Goal: Task Accomplishment & Management: Use online tool/utility

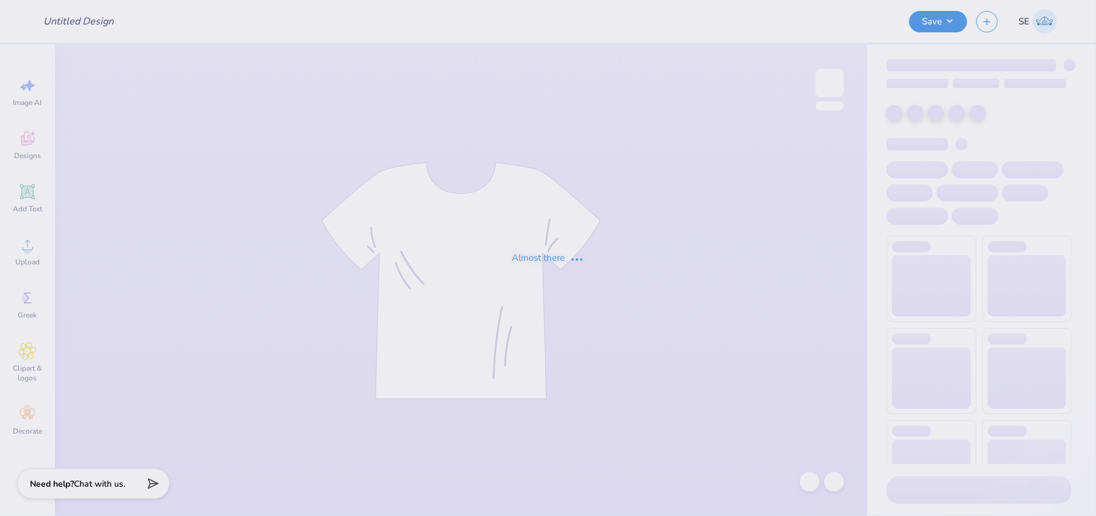
type input "General Merch"
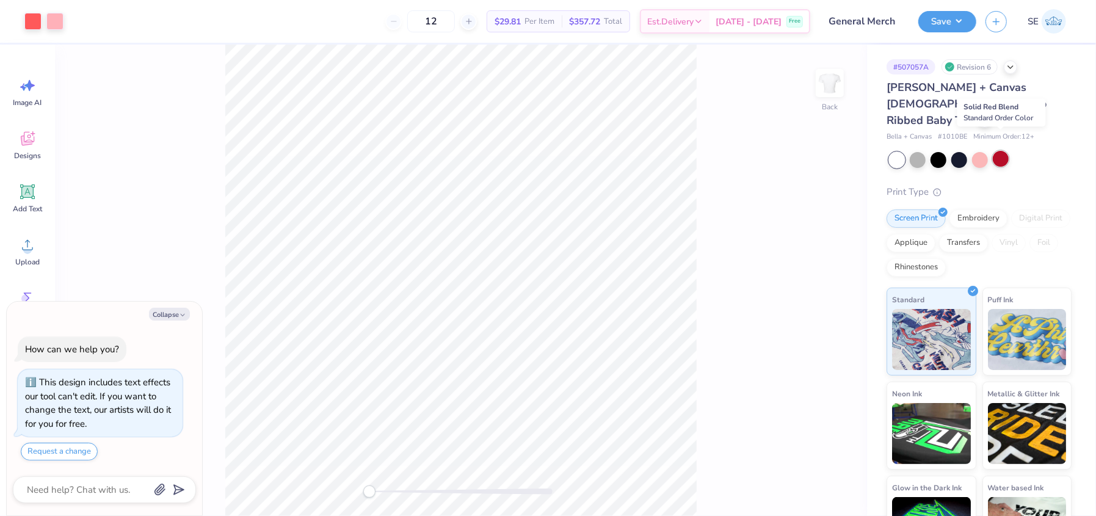
click at [1005, 151] on div at bounding box center [1001, 159] width 16 height 16
click at [32, 17] on div at bounding box center [32, 20] width 17 height 17
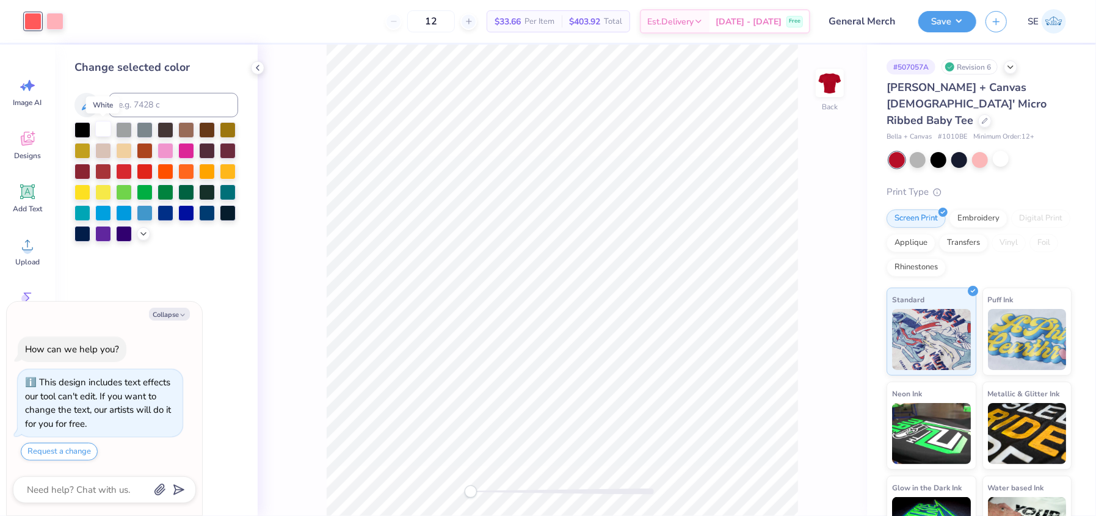
click at [100, 132] on div at bounding box center [103, 129] width 16 height 16
click at [90, 103] on icon at bounding box center [87, 105] width 10 height 10
click at [146, 234] on icon at bounding box center [144, 233] width 10 height 10
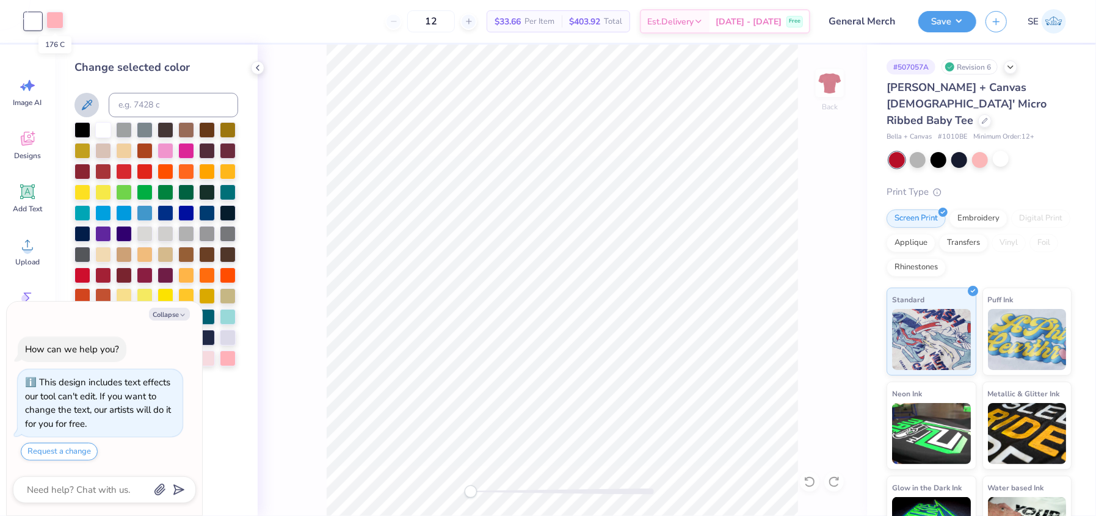
click at [57, 26] on div at bounding box center [54, 20] width 17 height 17
click at [149, 233] on div at bounding box center [145, 233] width 16 height 16
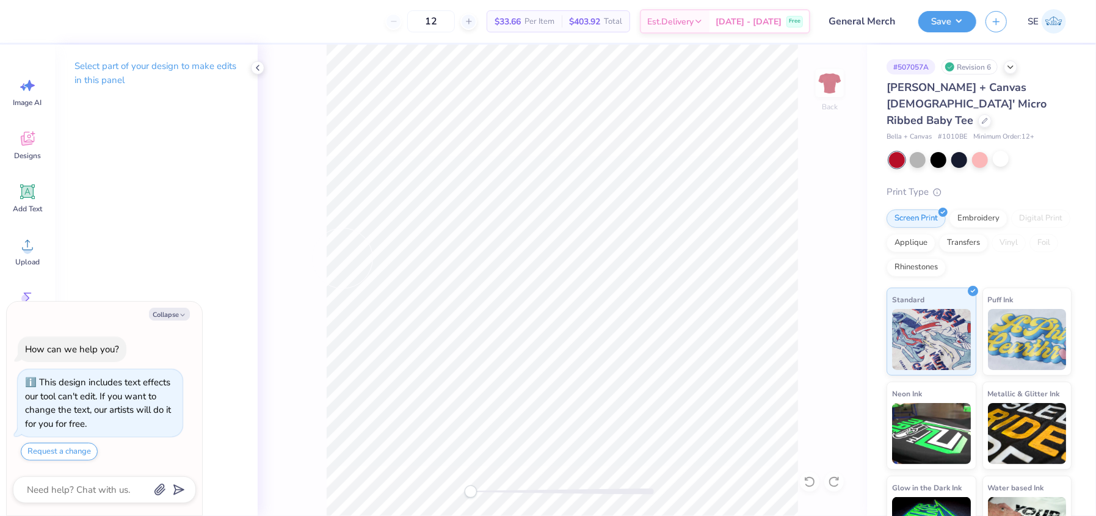
click at [22, 18] on div at bounding box center [12, 21] width 24 height 43
click at [260, 63] on icon at bounding box center [258, 68] width 10 height 10
click at [804, 482] on icon at bounding box center [809, 482] width 12 height 12
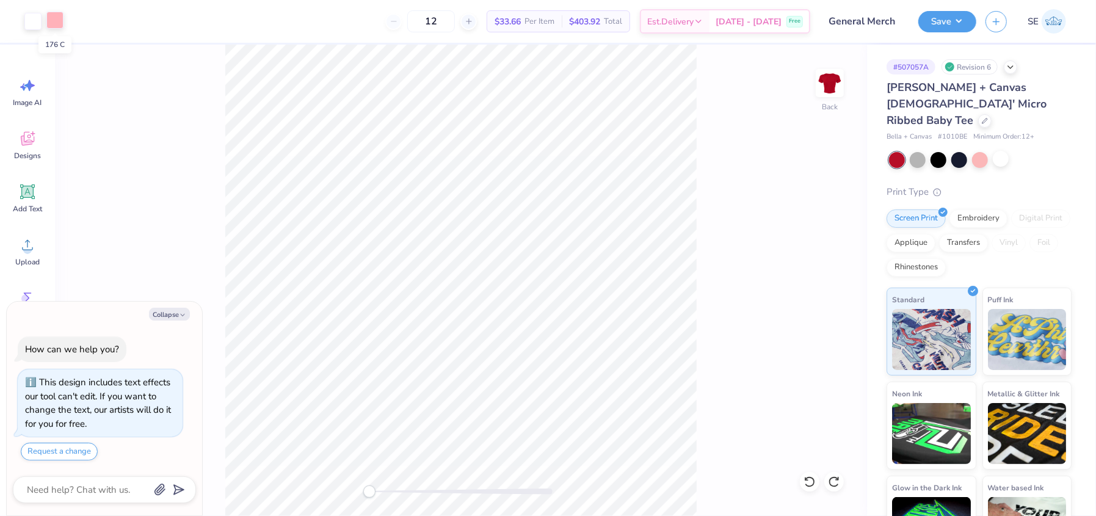
click at [55, 26] on div at bounding box center [54, 20] width 17 height 17
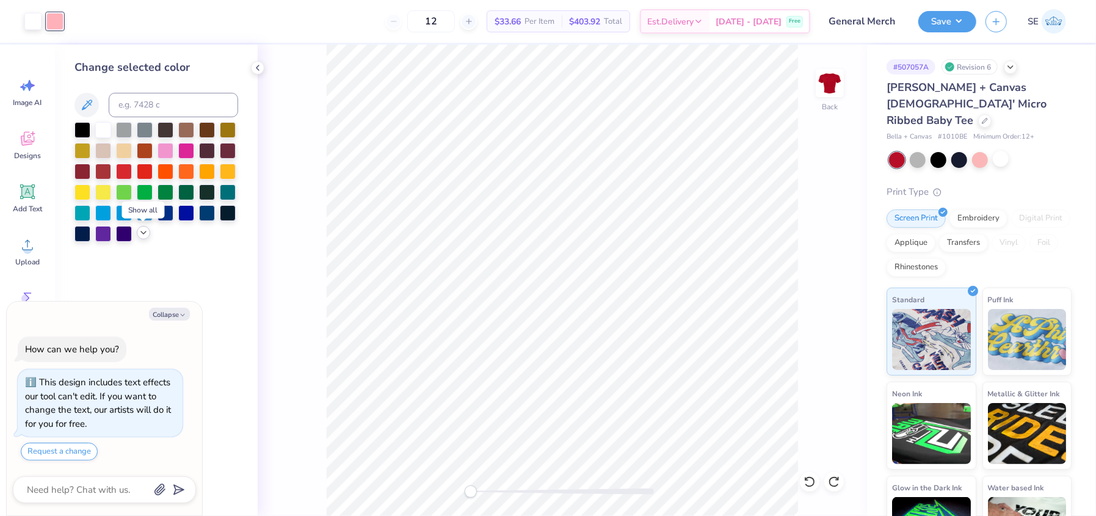
click at [141, 233] on icon at bounding box center [144, 233] width 10 height 10
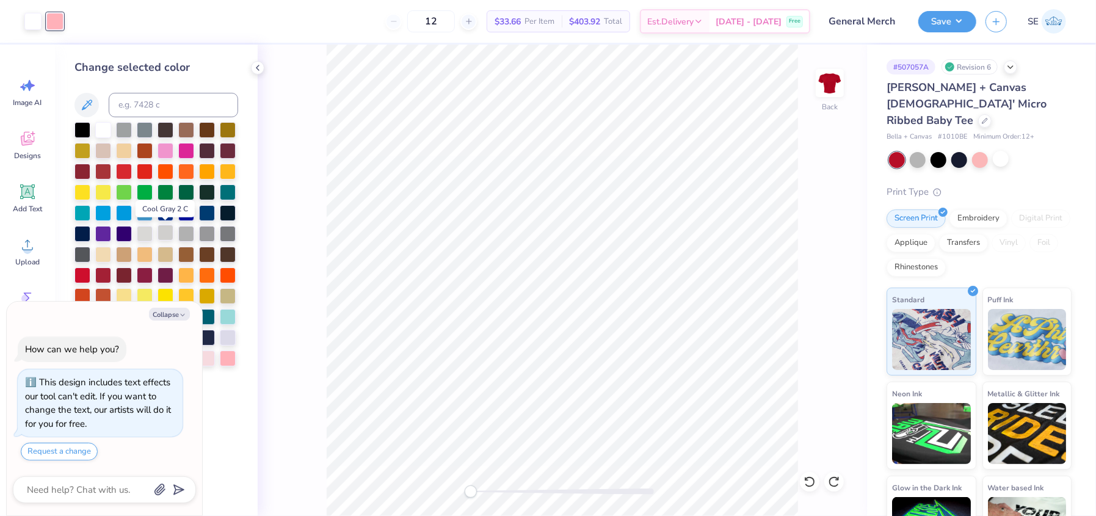
click at [160, 232] on div at bounding box center [166, 233] width 16 height 16
click at [183, 233] on div at bounding box center [186, 233] width 16 height 16
click at [216, 232] on div at bounding box center [156, 254] width 164 height 265
click at [230, 232] on div at bounding box center [228, 233] width 16 height 16
click at [103, 126] on div at bounding box center [103, 129] width 16 height 16
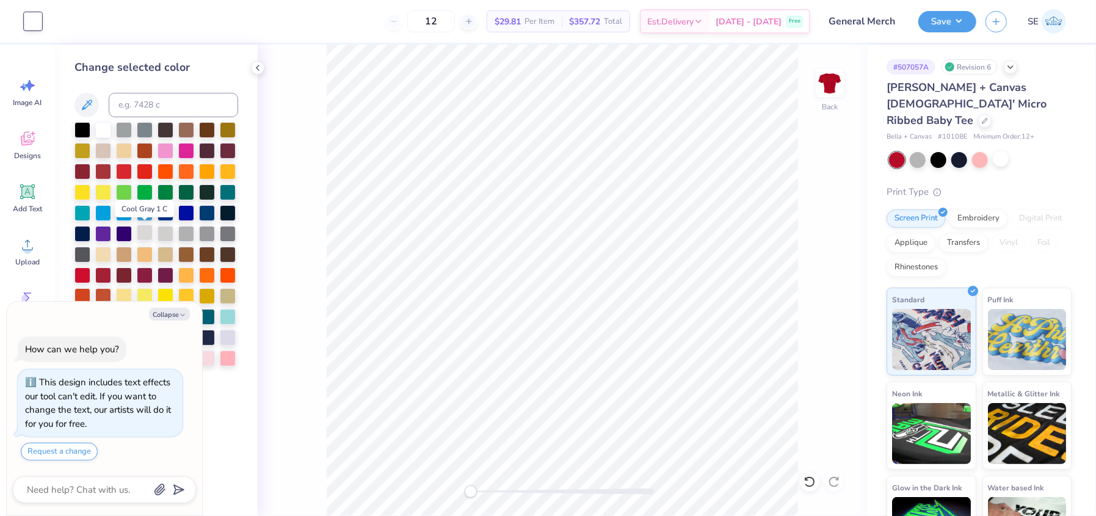
click at [145, 233] on div at bounding box center [145, 233] width 16 height 16
click at [103, 132] on div at bounding box center [103, 129] width 16 height 16
click at [803, 286] on div "Back" at bounding box center [562, 280] width 609 height 471
click at [952, 23] on button "Save" at bounding box center [947, 19] width 58 height 21
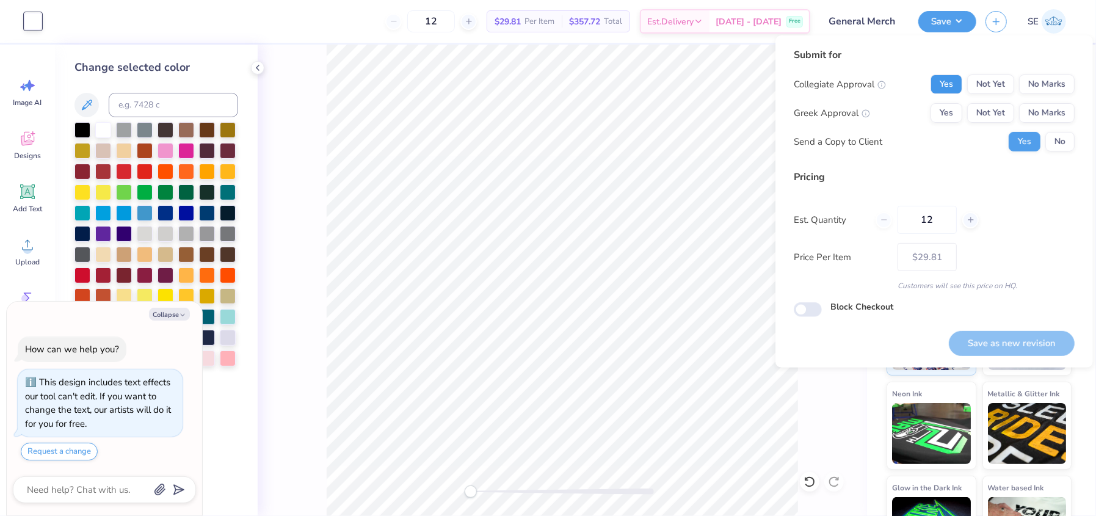
click at [941, 85] on button "Yes" at bounding box center [946, 84] width 32 height 20
click at [1051, 114] on button "No Marks" at bounding box center [1047, 113] width 56 height 20
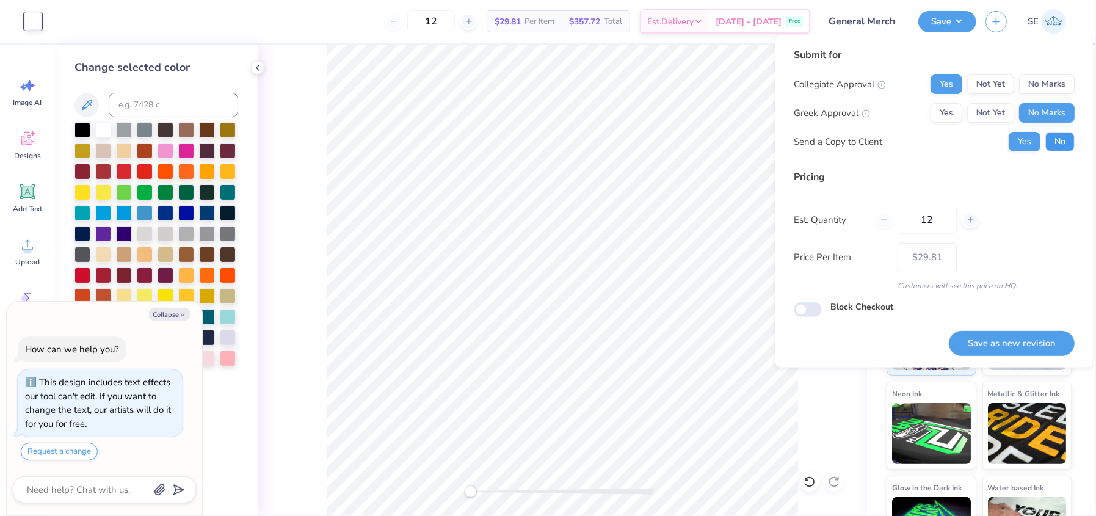
click at [1058, 147] on button "No" at bounding box center [1059, 142] width 29 height 20
click at [999, 344] on button "Save as new revision" at bounding box center [1012, 343] width 126 height 25
type textarea "x"
type input "– –"
type textarea "x"
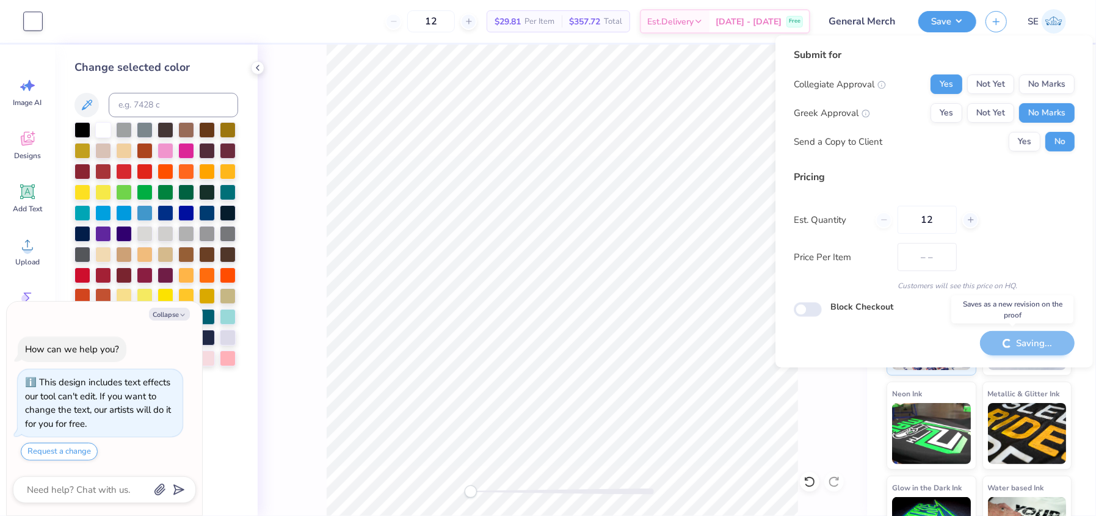
type input "$29.81"
type textarea "x"
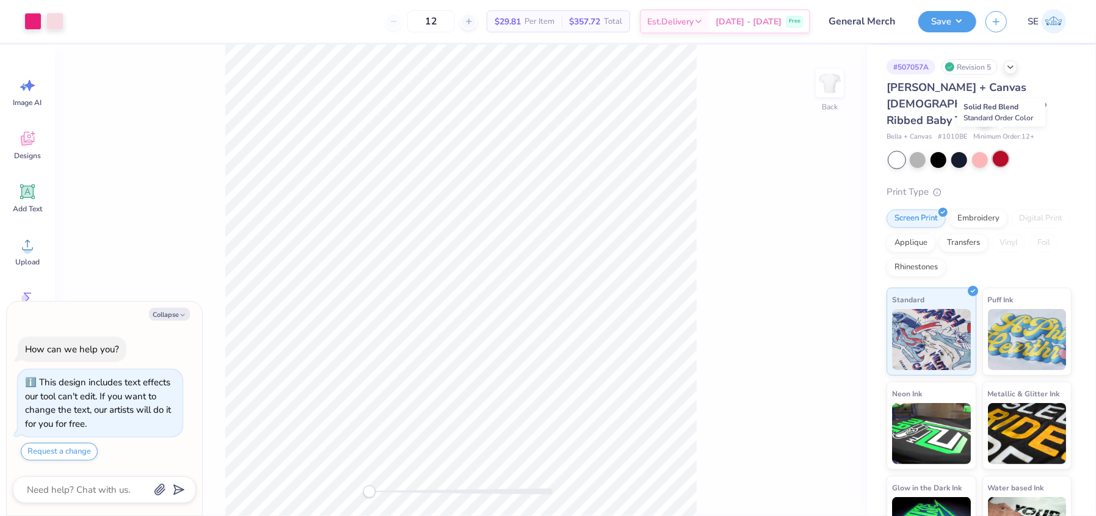
click at [1000, 151] on div at bounding box center [1001, 159] width 16 height 16
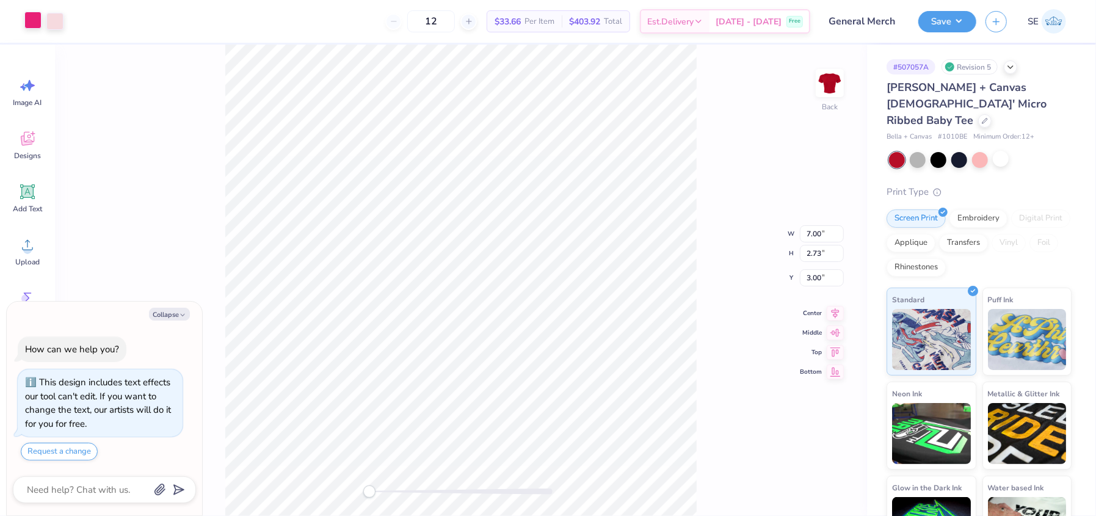
click at [33, 18] on div at bounding box center [32, 20] width 17 height 17
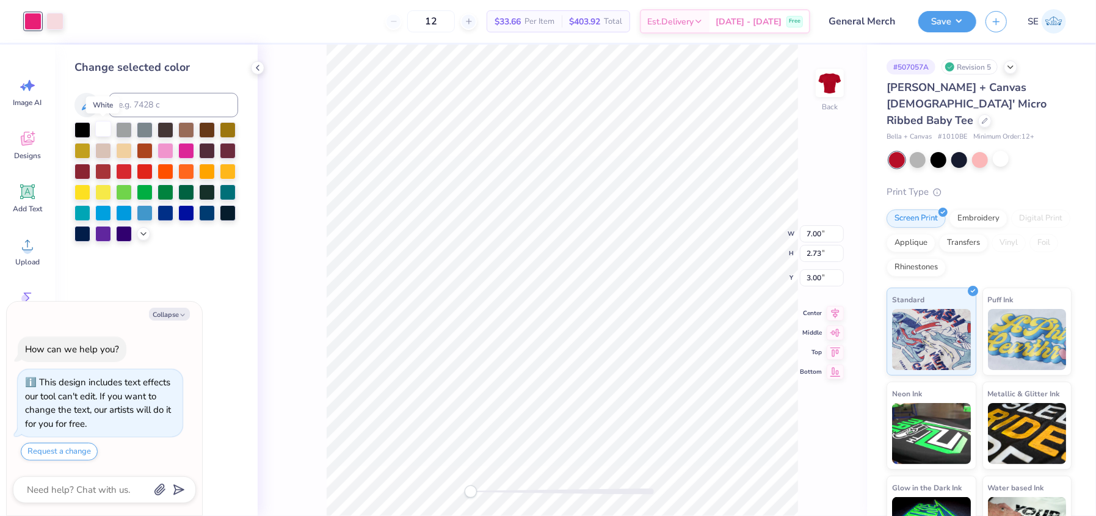
click at [101, 125] on div at bounding box center [103, 129] width 16 height 16
click at [53, 20] on div at bounding box center [54, 20] width 17 height 17
click at [98, 128] on div at bounding box center [103, 129] width 16 height 16
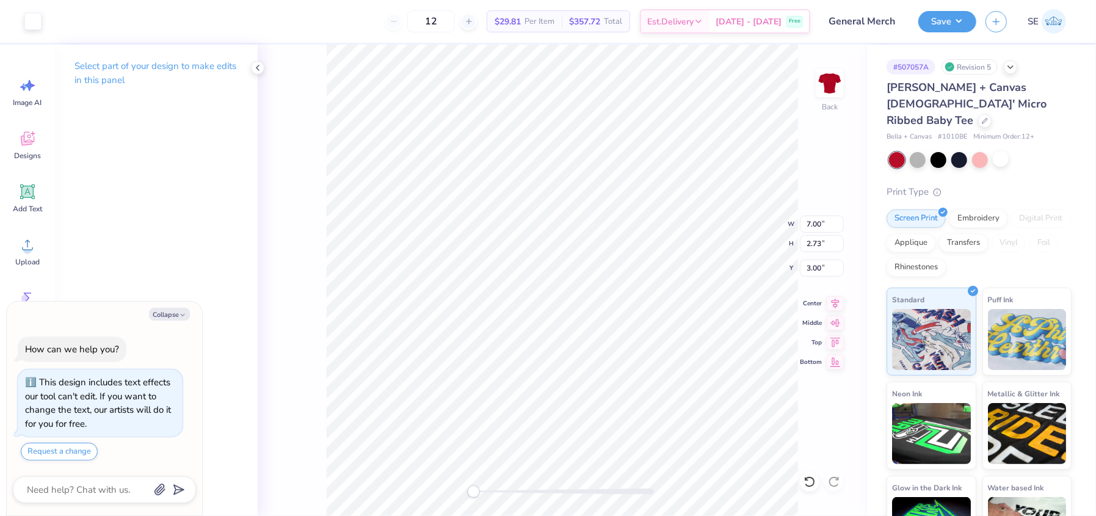
type textarea "x"
type input "9.19"
type input "4.17"
type input "2.60"
type textarea "x"
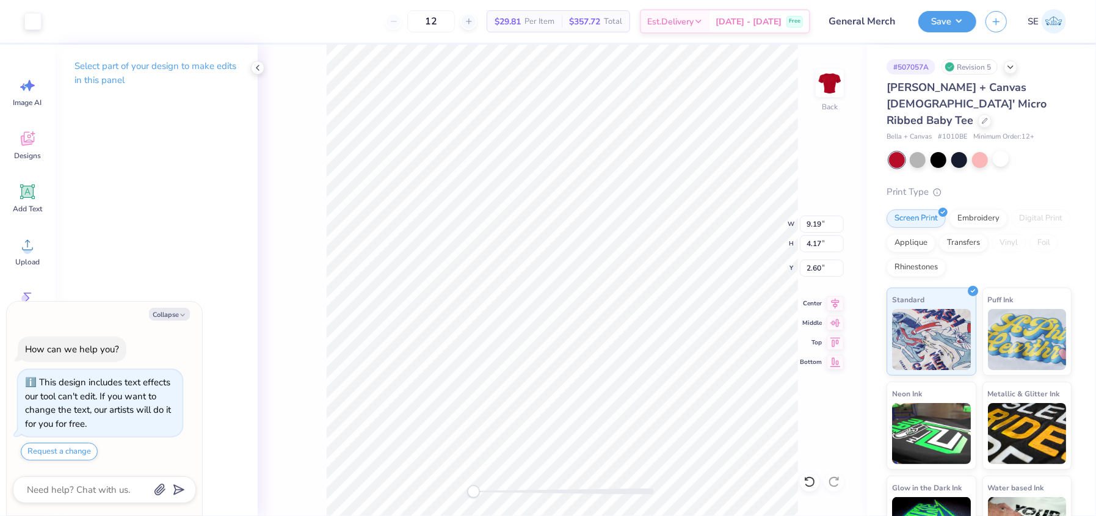
type input "6.39"
type input "5.81"
type input "2.16"
click at [808, 482] on icon at bounding box center [809, 482] width 12 height 12
click at [835, 301] on icon at bounding box center [835, 301] width 17 height 15
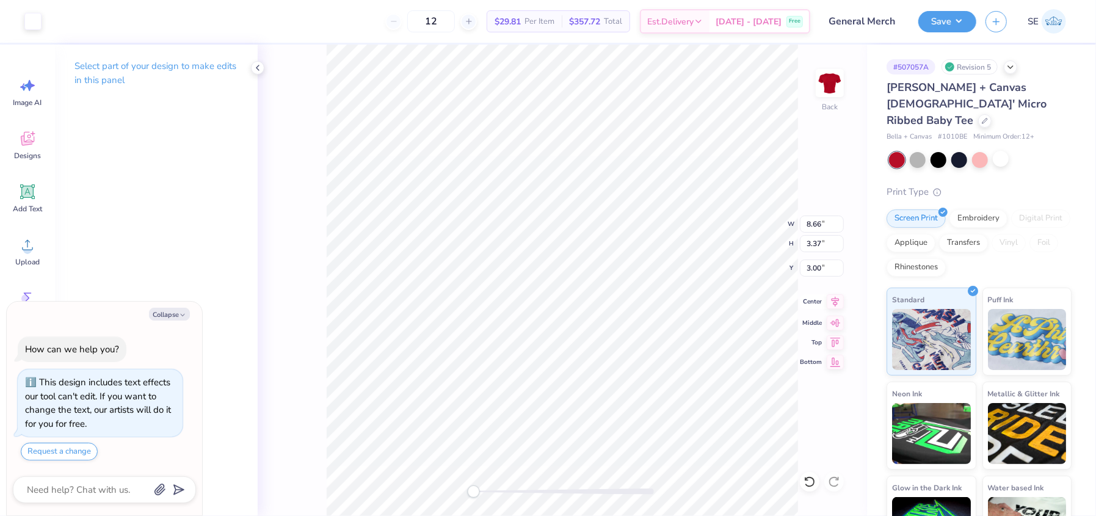
type textarea "x"
type input "9.91"
type input "4.17"
type input "2.79"
type textarea "x"
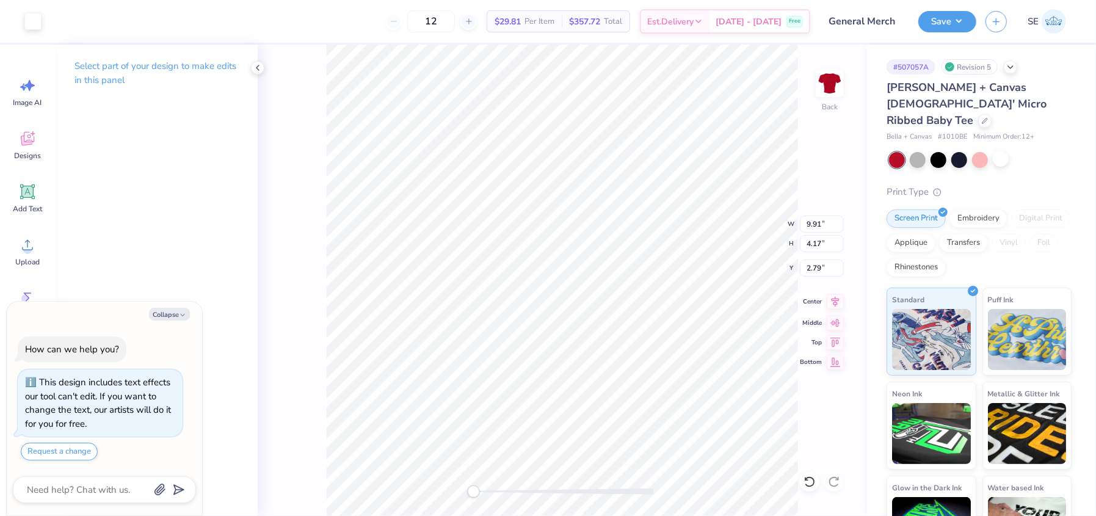
type input "8.13"
type input "4.85"
type input "2.61"
click at [804, 476] on icon at bounding box center [809, 482] width 12 height 12
type textarea "x"
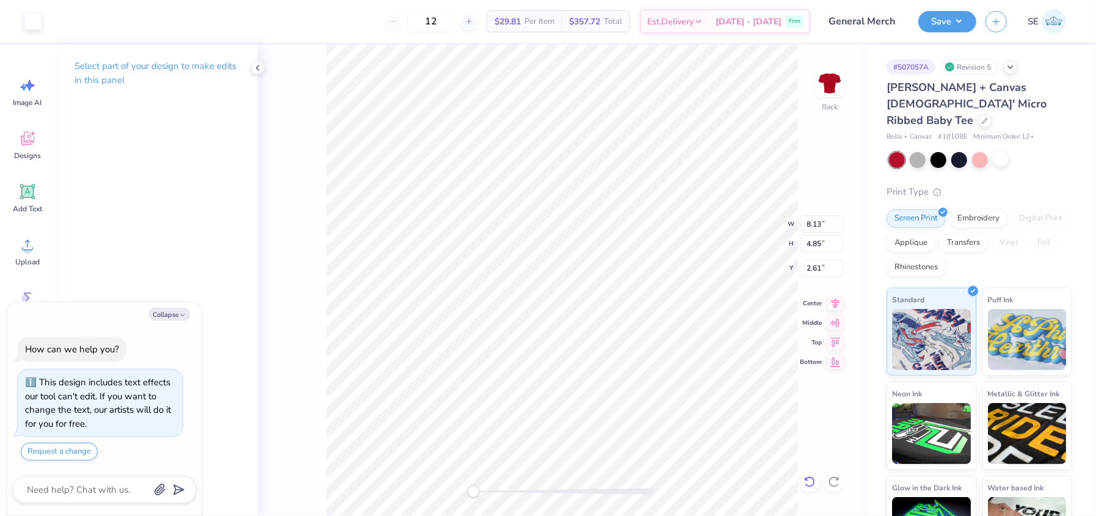
type input "6.88"
type input "3.75"
type input "3.00"
click at [837, 302] on icon at bounding box center [835, 301] width 17 height 15
type textarea "x"
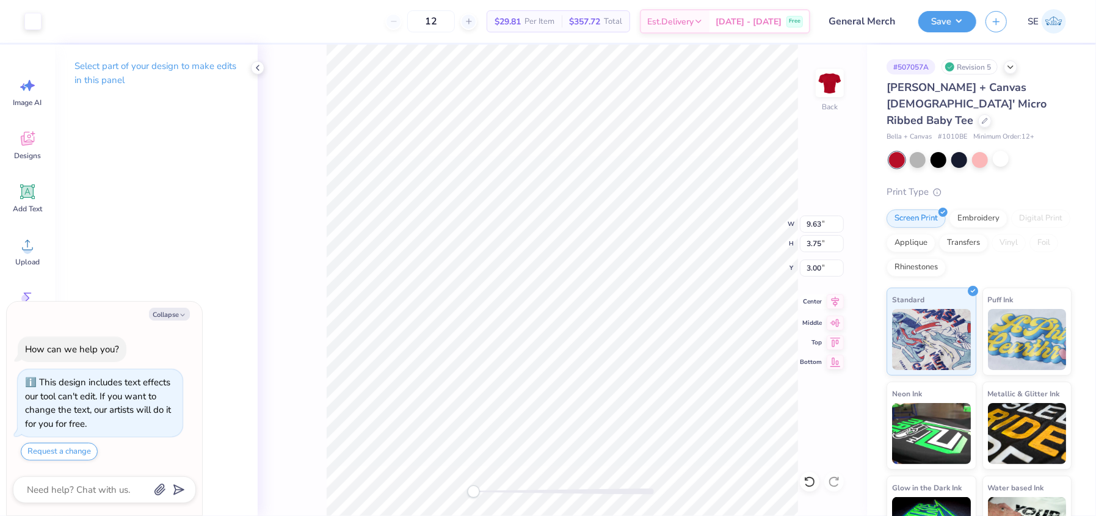
type input "3.41"
type textarea "x"
type input "10.16"
type input "4.09"
type input "3.33"
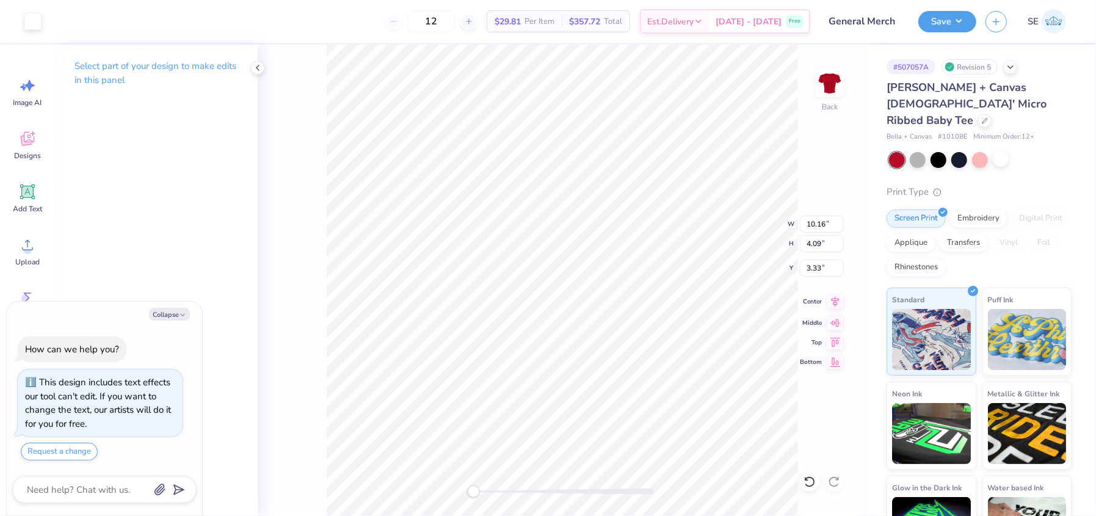
type textarea "x"
type input "10.68"
type input "4.42"
type input "3.24"
click at [940, 24] on button "Save" at bounding box center [947, 19] width 58 height 21
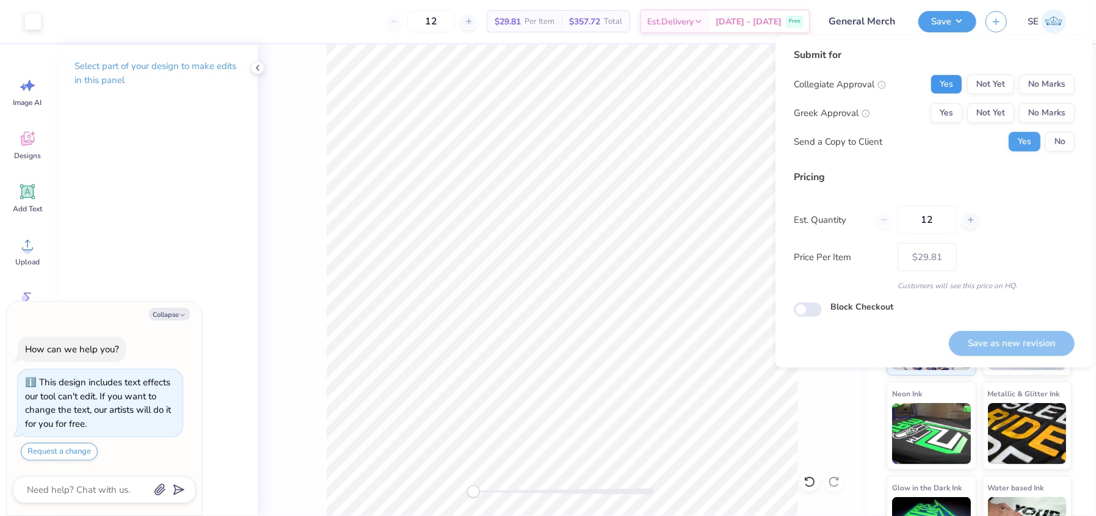
click at [947, 84] on button "Yes" at bounding box center [946, 84] width 32 height 20
click at [1059, 113] on button "No Marks" at bounding box center [1047, 113] width 56 height 20
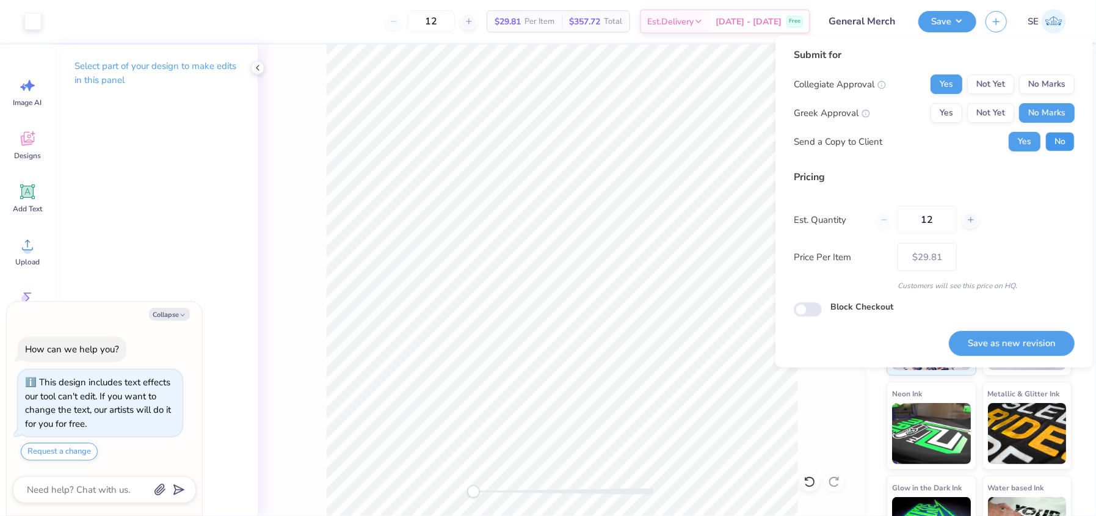
click at [1063, 143] on button "No" at bounding box center [1059, 142] width 29 height 20
click at [1031, 336] on button "Save as new revision" at bounding box center [1012, 343] width 126 height 25
type textarea "x"
type input "– –"
type textarea "x"
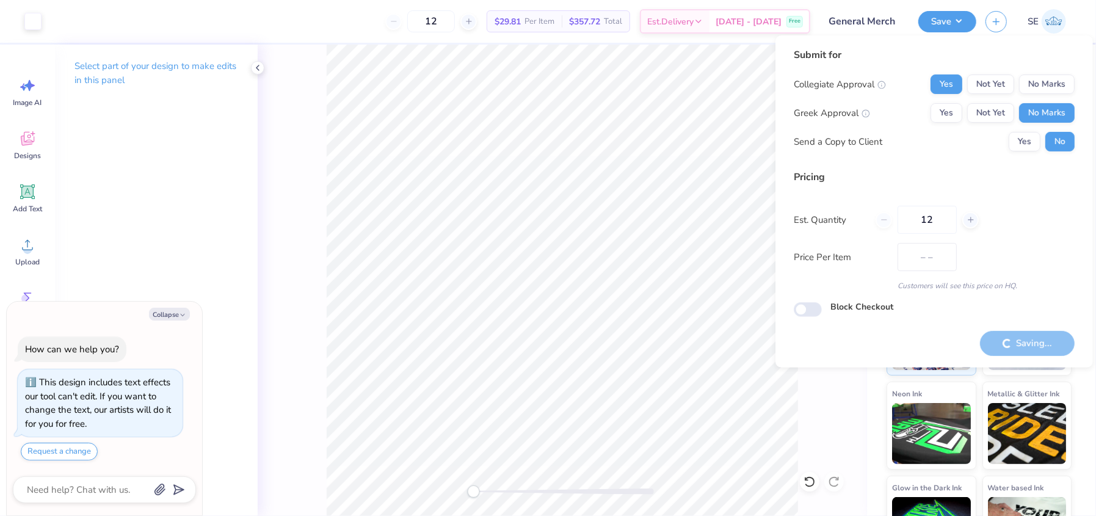
type input "$29.81"
type textarea "x"
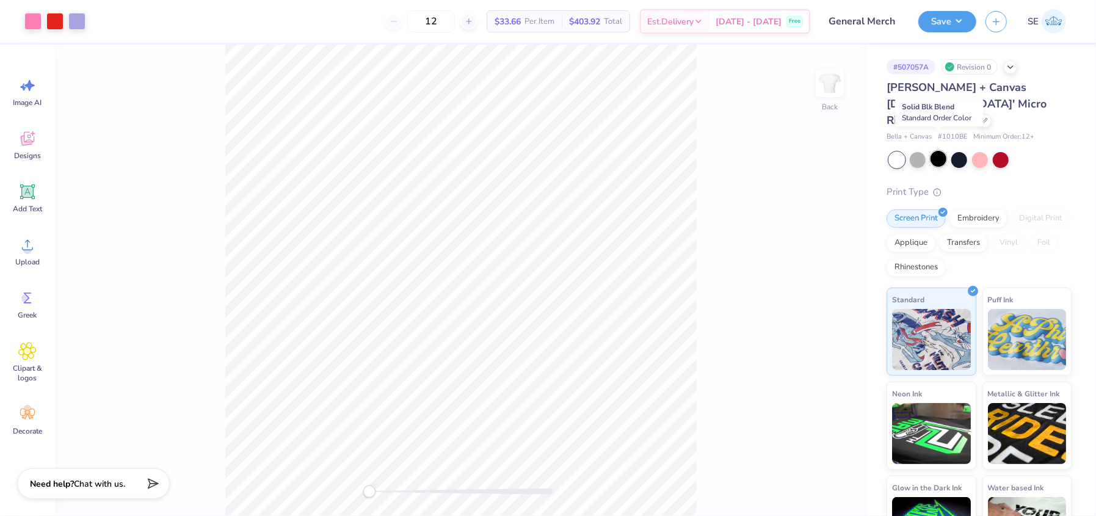
click at [940, 151] on div at bounding box center [938, 159] width 16 height 16
click at [705, 219] on div "Back" at bounding box center [461, 280] width 812 height 471
click at [935, 19] on button "Save" at bounding box center [947, 19] width 58 height 21
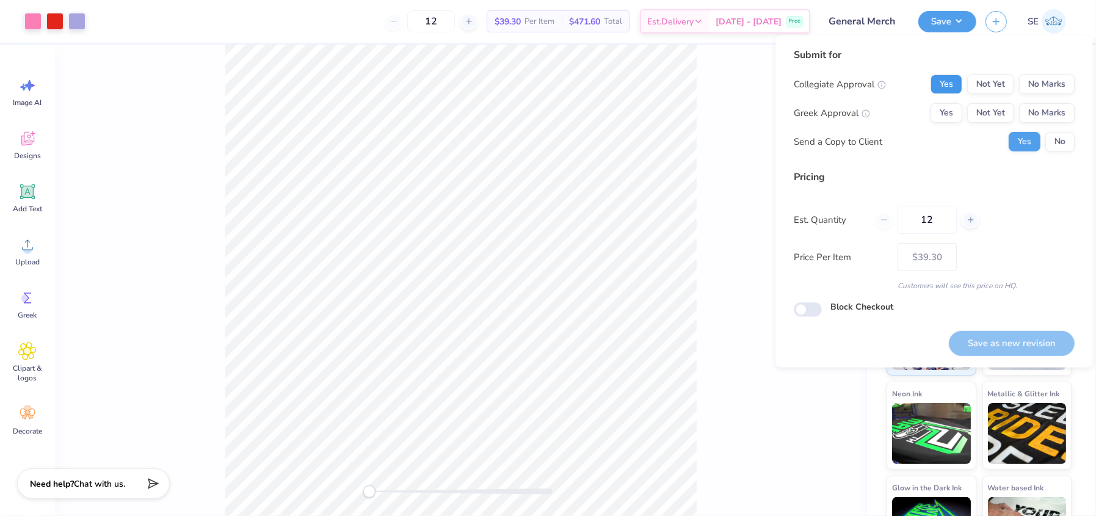
click at [941, 80] on button "Yes" at bounding box center [946, 84] width 32 height 20
click at [1047, 111] on button "No Marks" at bounding box center [1047, 113] width 56 height 20
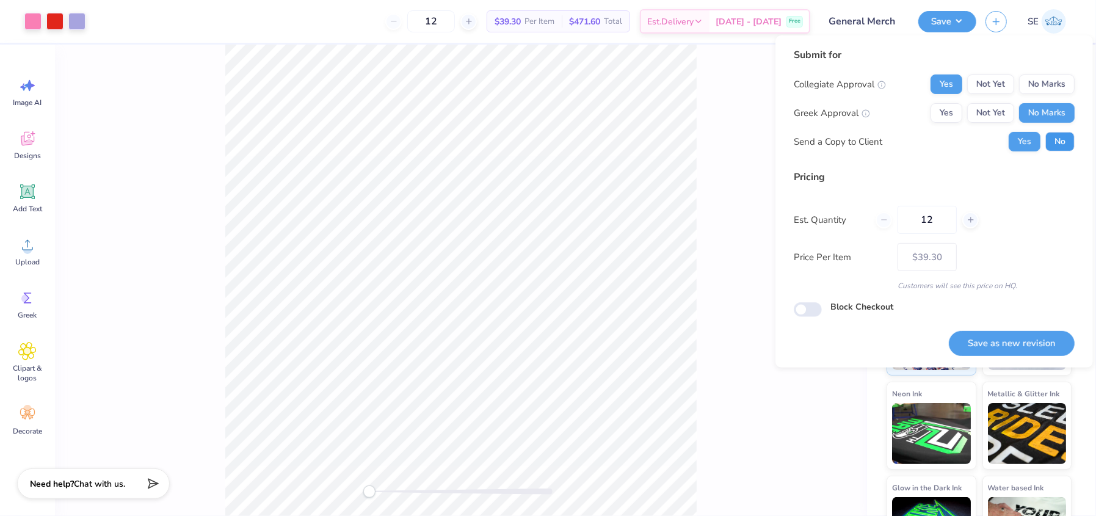
click at [1064, 143] on button "No" at bounding box center [1059, 142] width 29 height 20
click at [1027, 339] on button "Save as new revision" at bounding box center [1012, 343] width 126 height 25
type input "$39.30"
